Goal: Task Accomplishment & Management: Complete application form

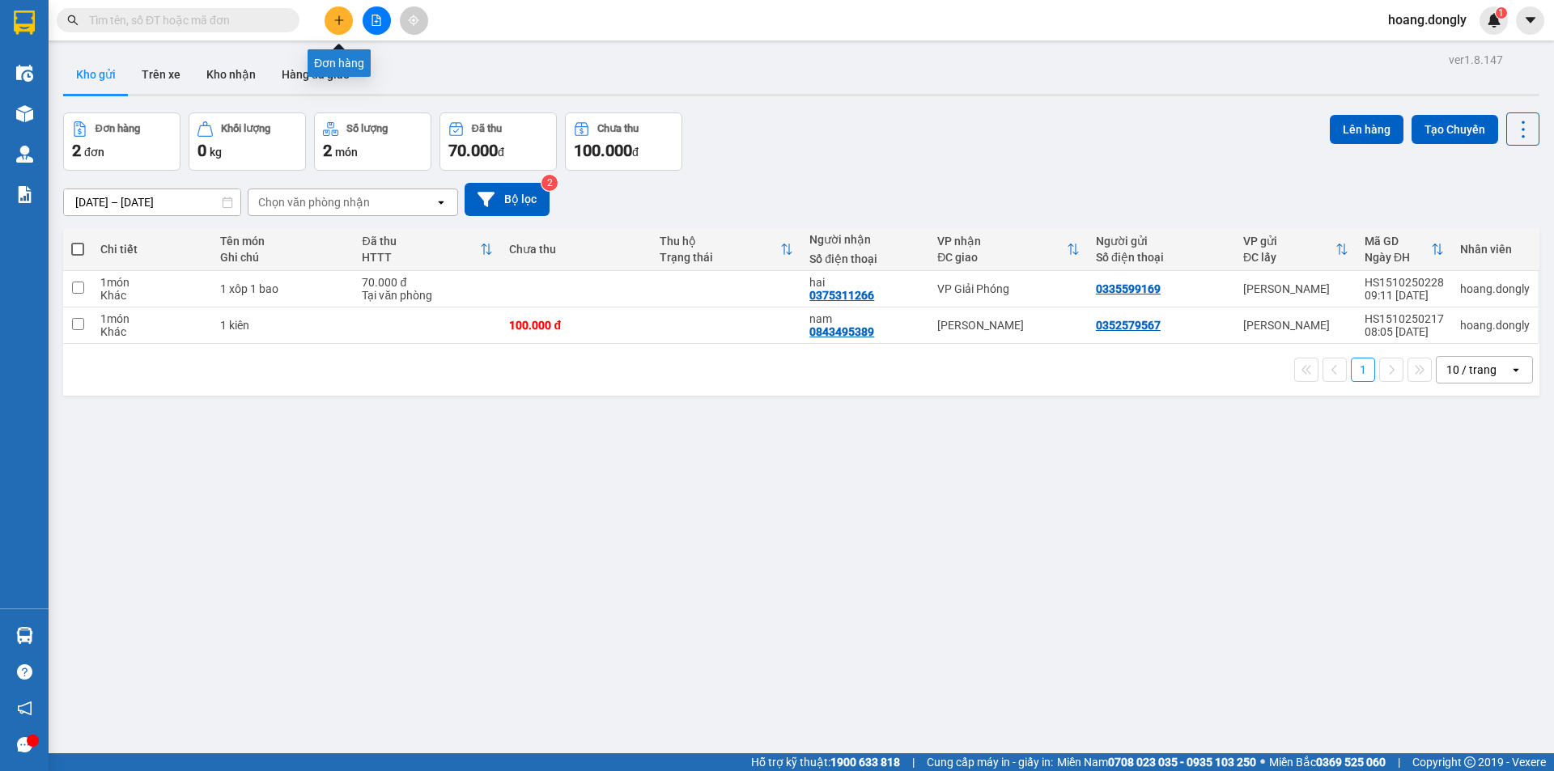
click at [342, 27] on button at bounding box center [339, 20] width 28 height 28
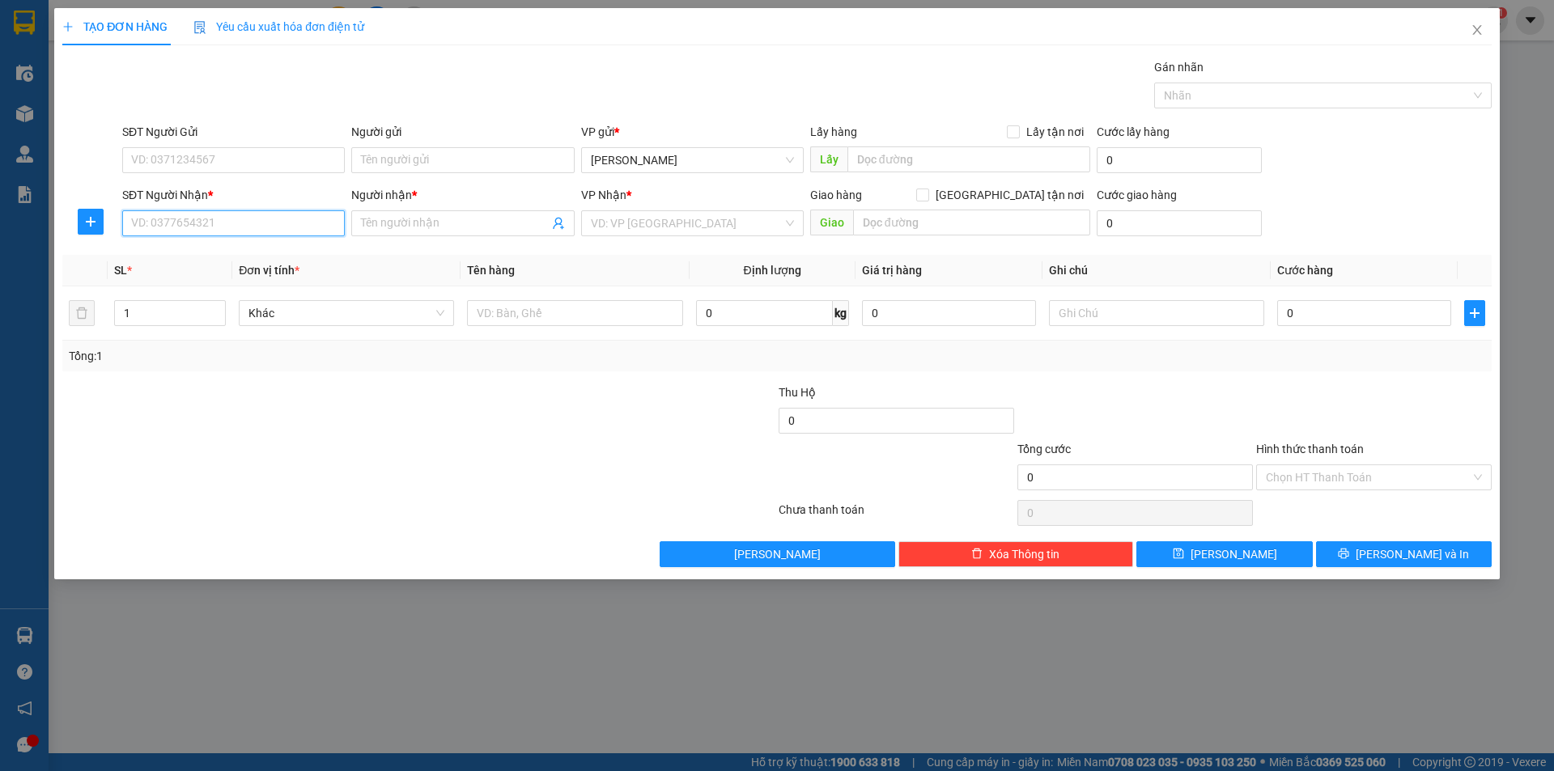
click at [299, 220] on input "SĐT Người Nhận *" at bounding box center [233, 223] width 223 height 26
click at [319, 159] on input "SĐT Người Gửi" at bounding box center [233, 160] width 223 height 26
click at [316, 196] on div "0963708033 - Vinh" at bounding box center [233, 193] width 203 height 18
type input "0963708033"
type input "Vinh"
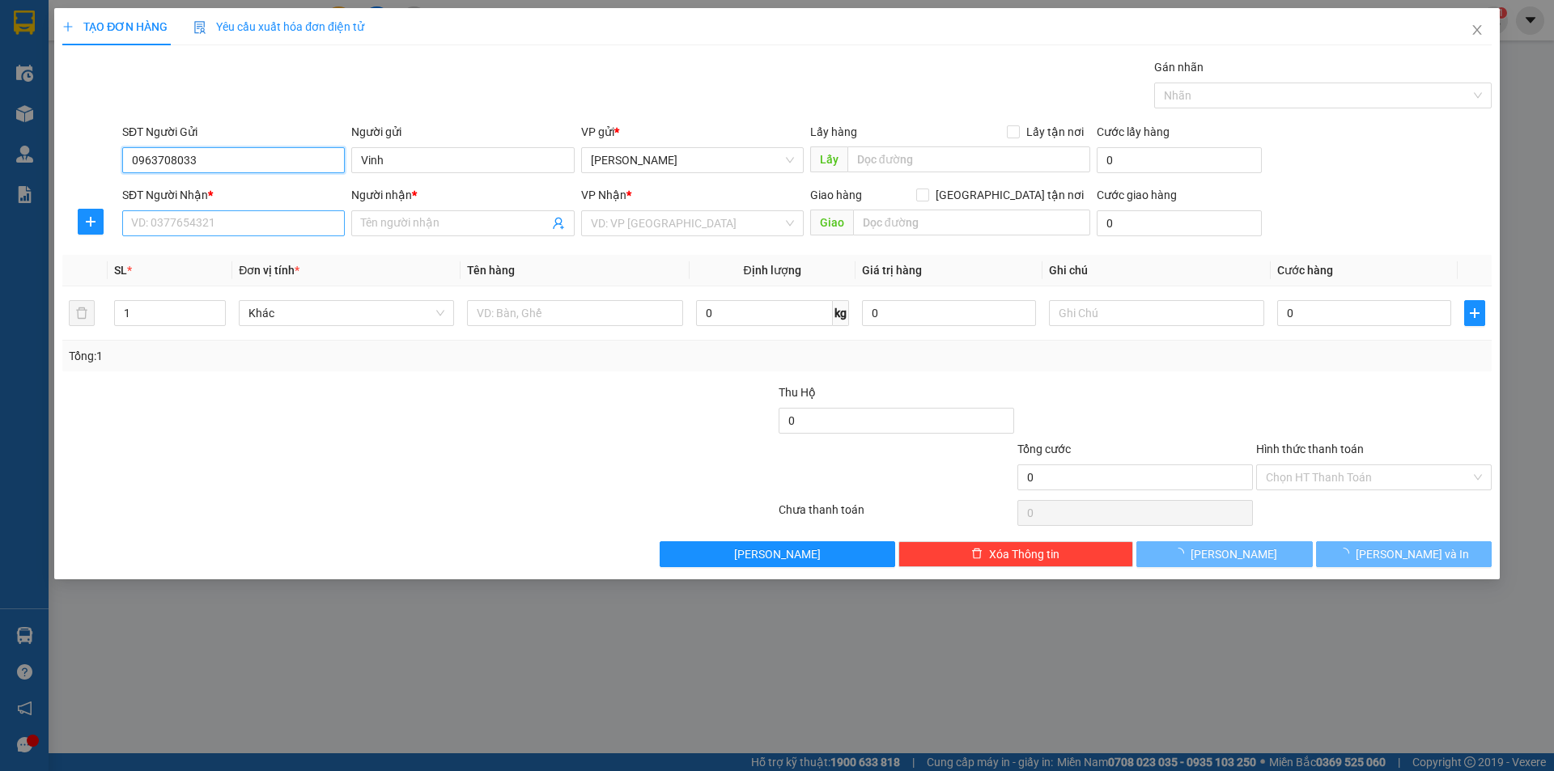
type input "0963708033"
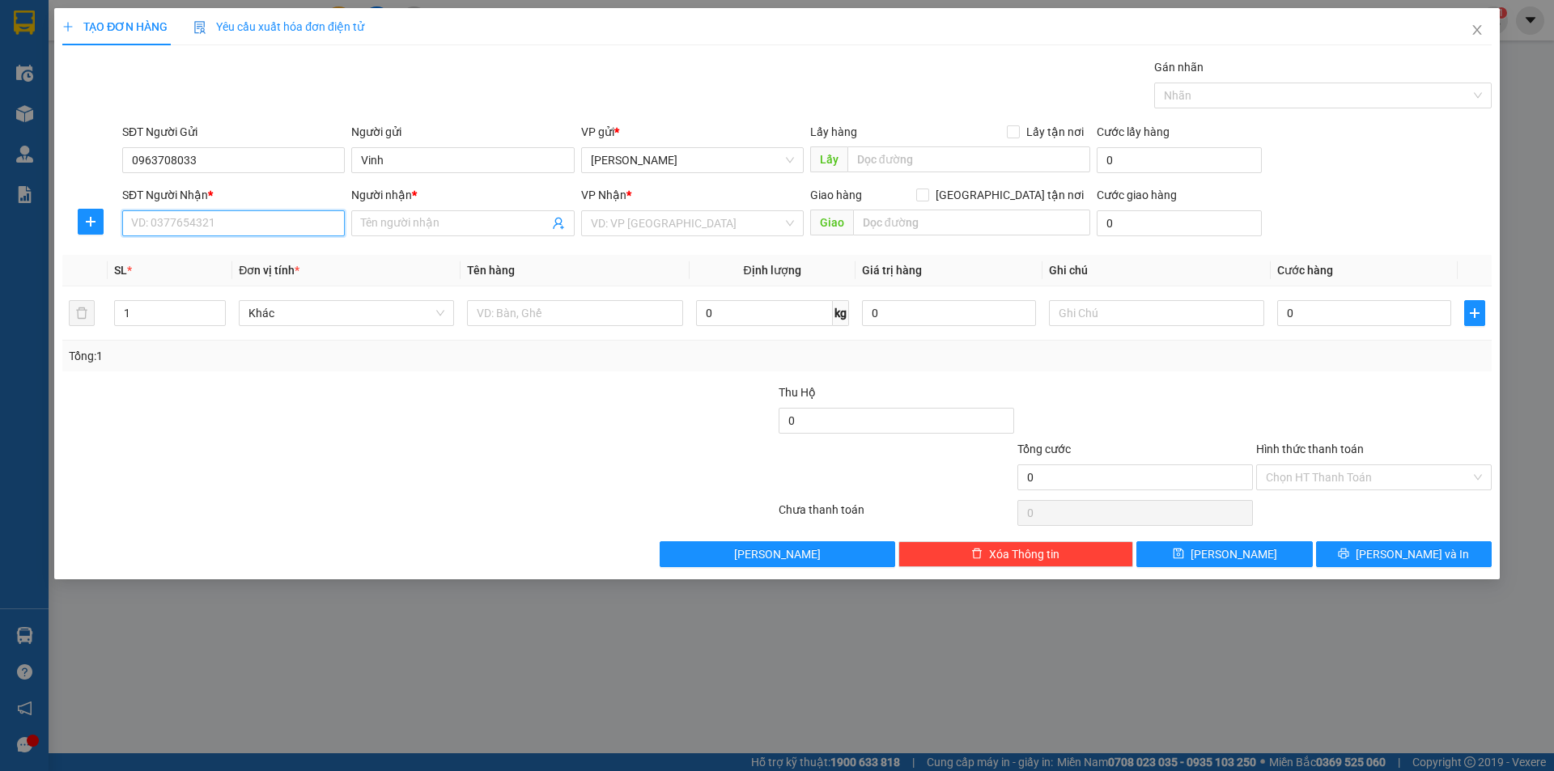
click at [312, 220] on input "SĐT Người Nhận *" at bounding box center [233, 223] width 223 height 26
click at [214, 281] on div "0979378045 - [PERSON_NAME]" at bounding box center [233, 282] width 203 height 18
type input "0979378045"
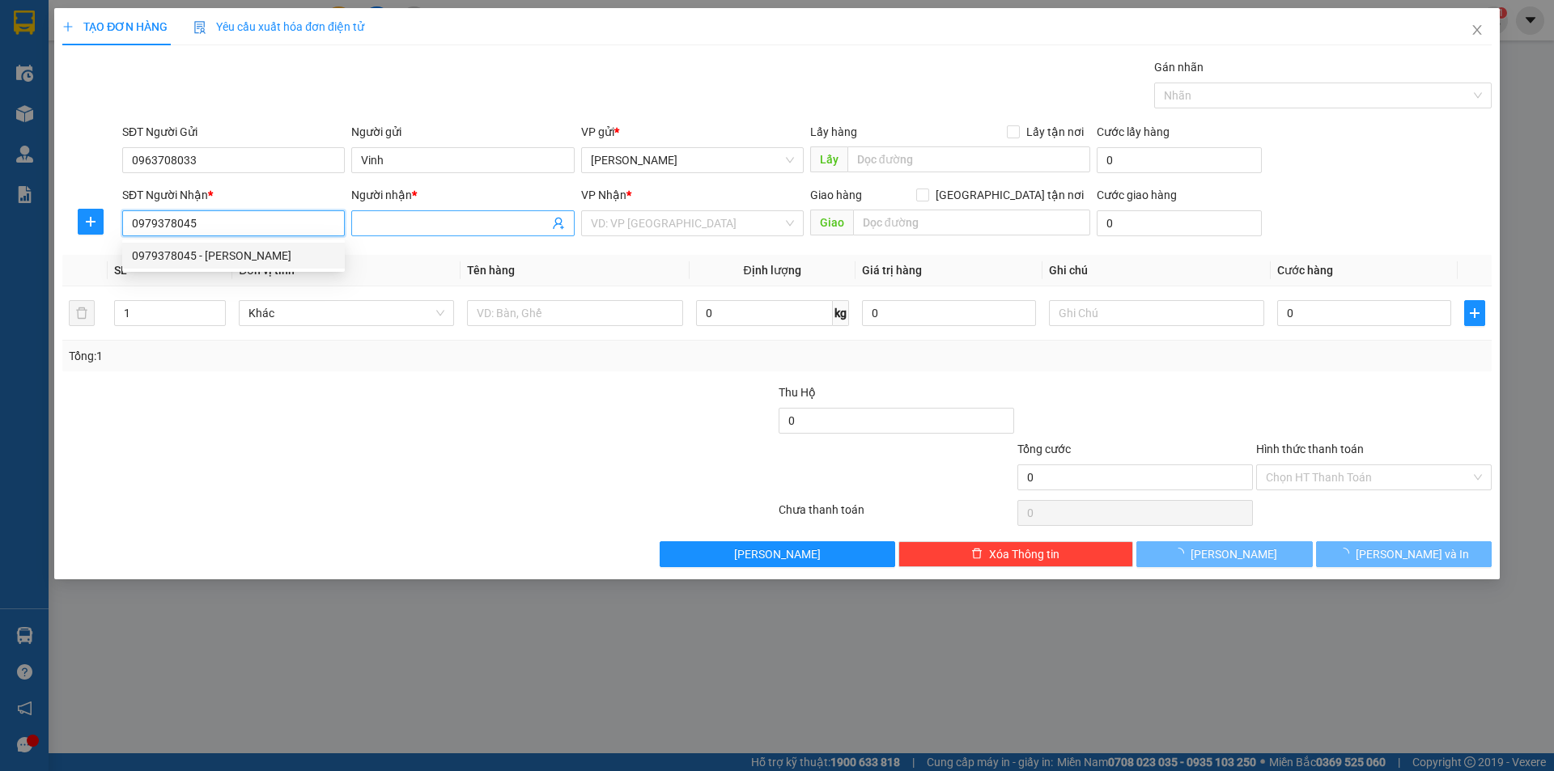
type input "huyền"
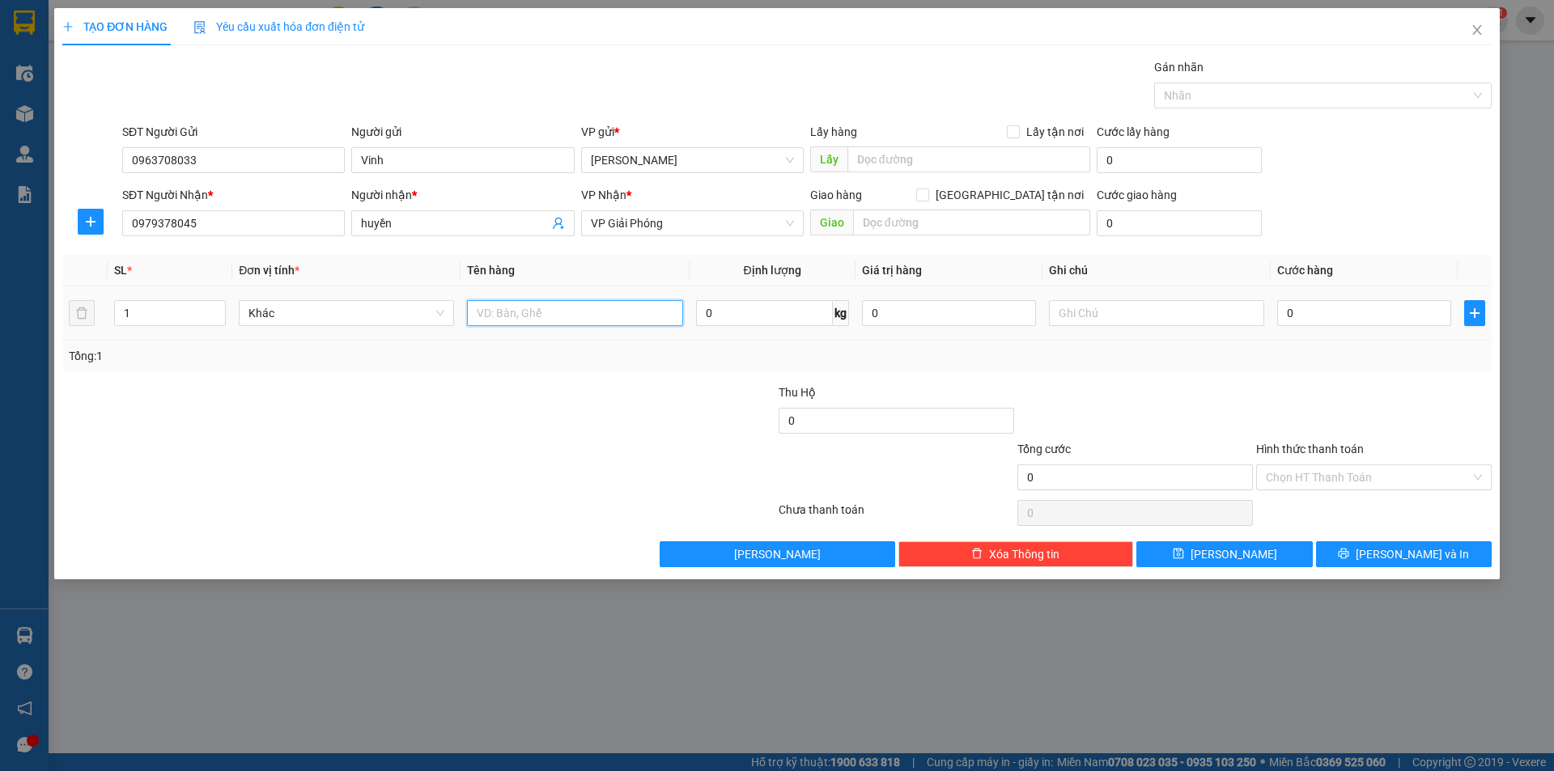
click at [600, 317] on input "text" at bounding box center [574, 313] width 215 height 26
type input "1 bich"
click at [690, 486] on div at bounding box center [657, 468] width 239 height 57
click at [1334, 307] on input "0" at bounding box center [1364, 313] width 174 height 26
click at [1280, 313] on input "0" at bounding box center [1364, 313] width 174 height 26
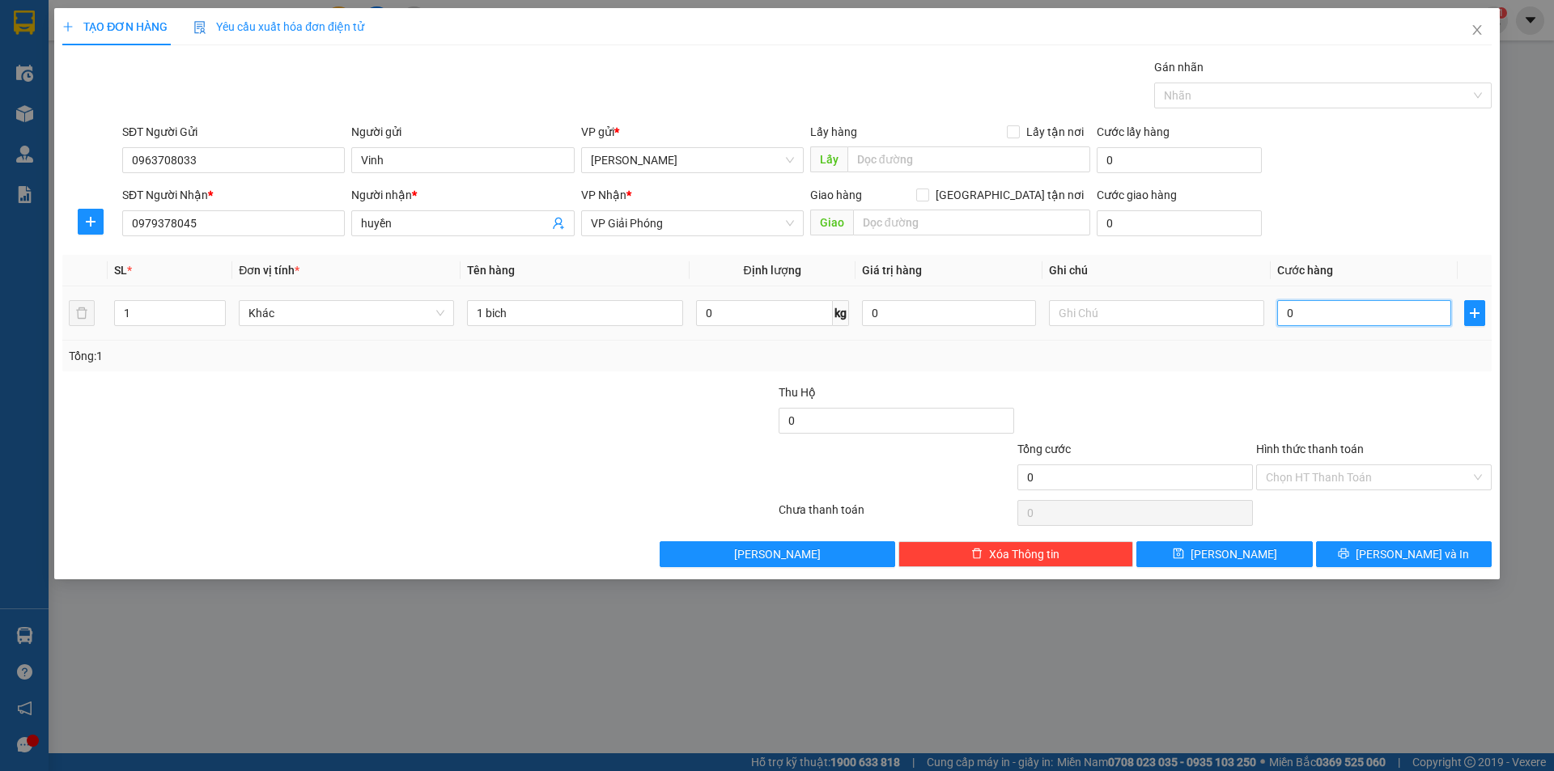
type input "30"
click at [1302, 370] on div "Tổng: 1" at bounding box center [776, 356] width 1429 height 31
type input "30.000"
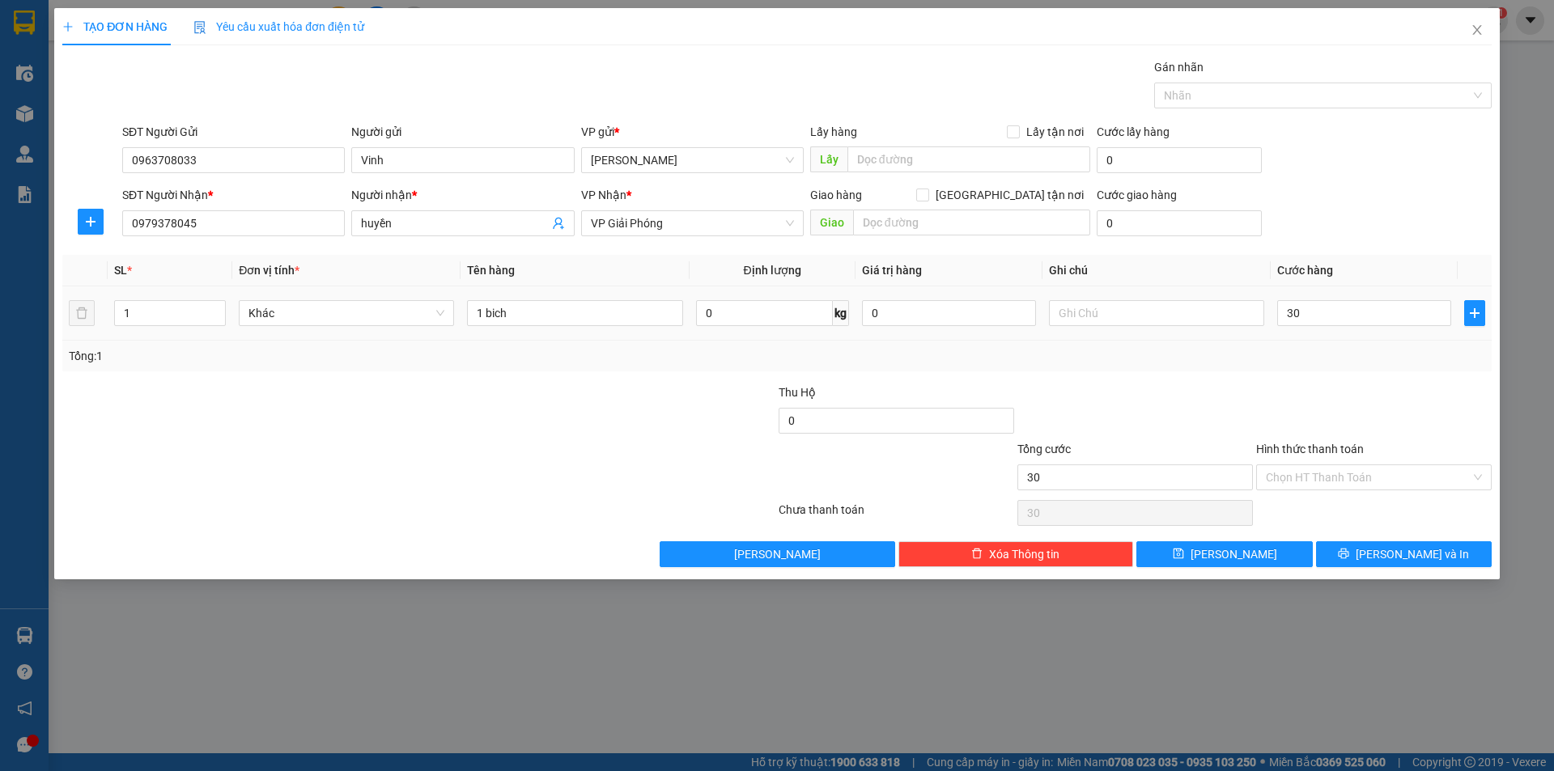
type input "30.000"
click at [1329, 482] on input "Hình thức thanh toán" at bounding box center [1368, 477] width 205 height 24
click at [1322, 391] on div at bounding box center [1373, 412] width 239 height 57
click at [1349, 556] on icon "printer" at bounding box center [1343, 553] width 11 height 11
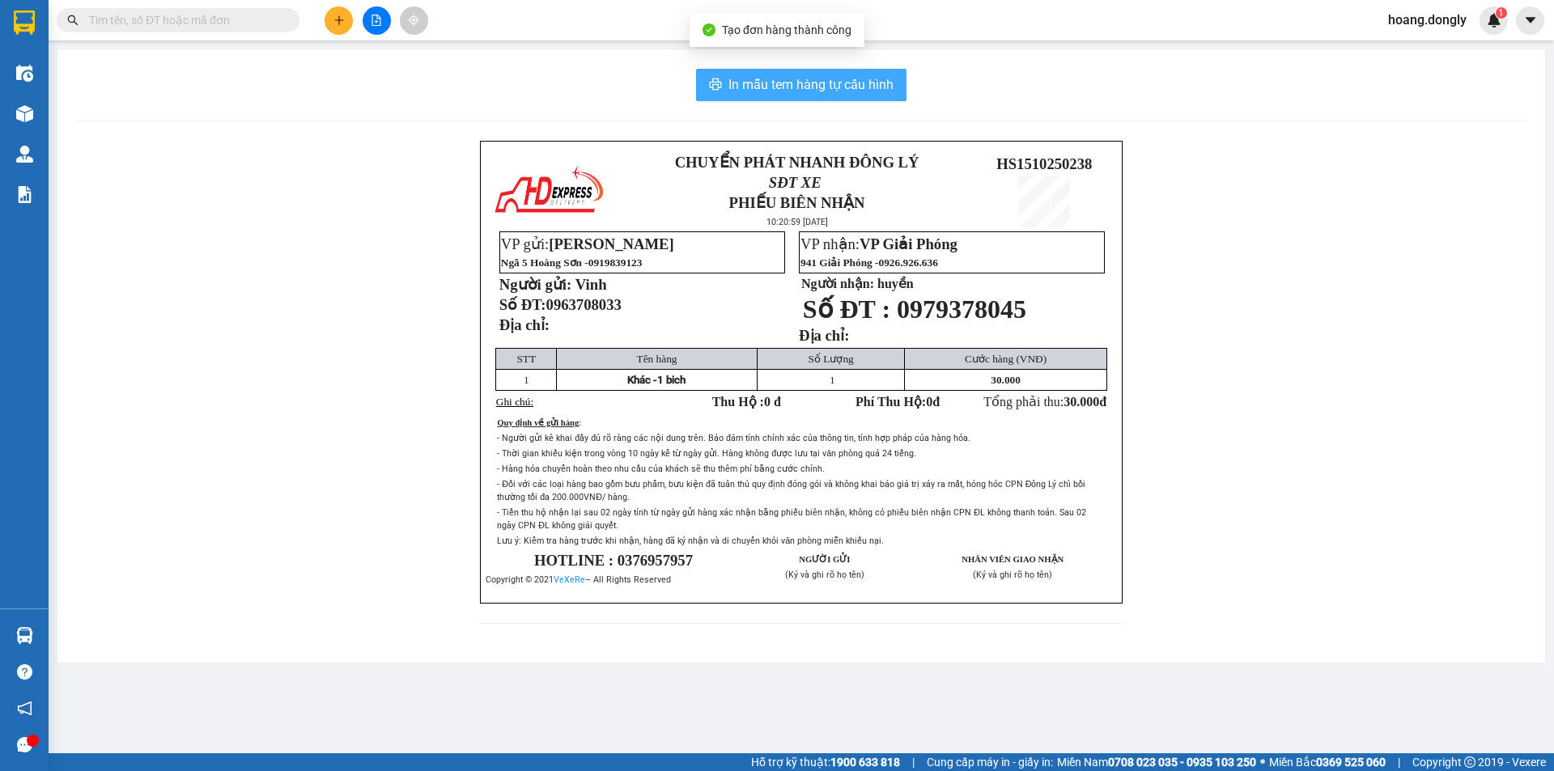
click at [770, 86] on span "In mẫu tem hàng tự cấu hình" at bounding box center [810, 84] width 165 height 20
